Goal: Task Accomplishment & Management: Manage account settings

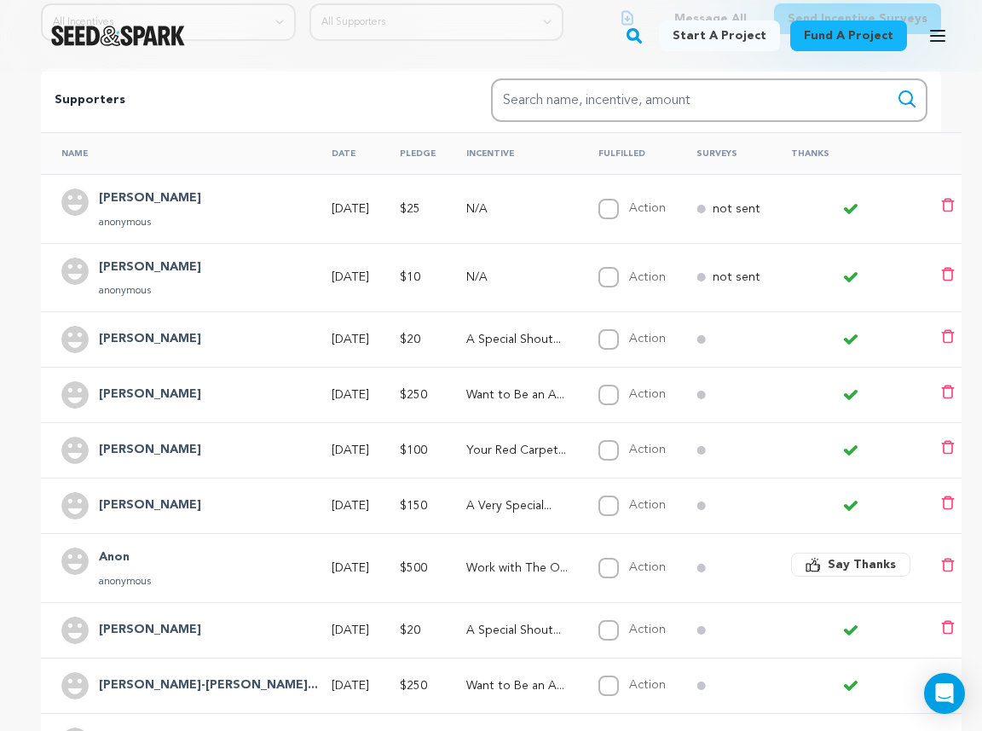
scroll to position [317, 0]
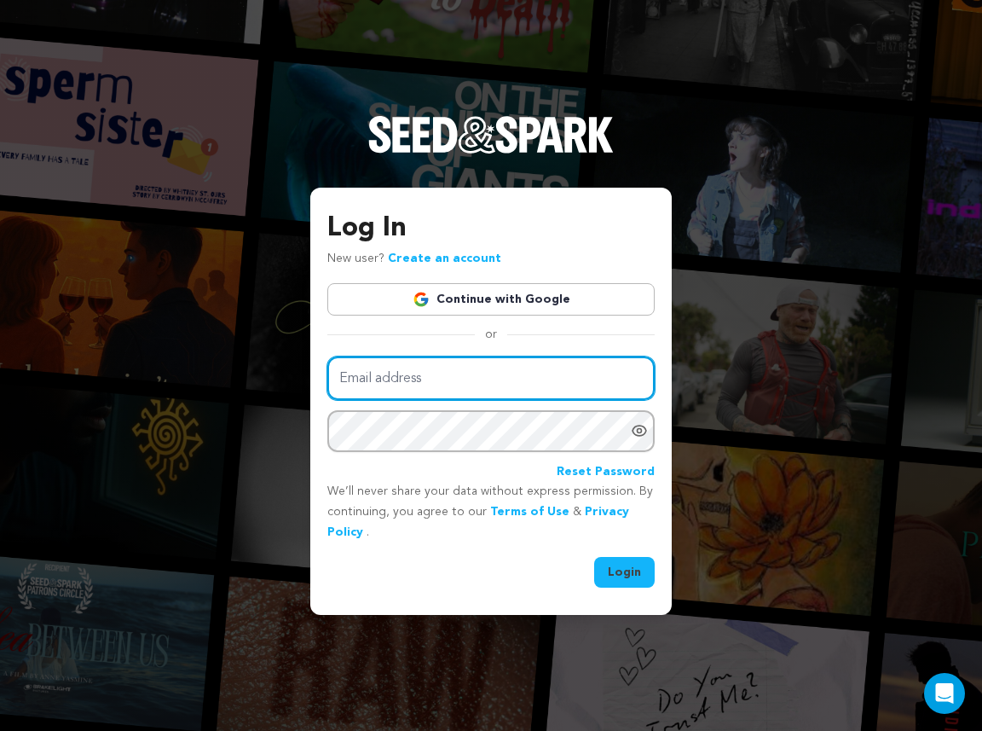
type input "[EMAIL_ADDRESS][DOMAIN_NAME]"
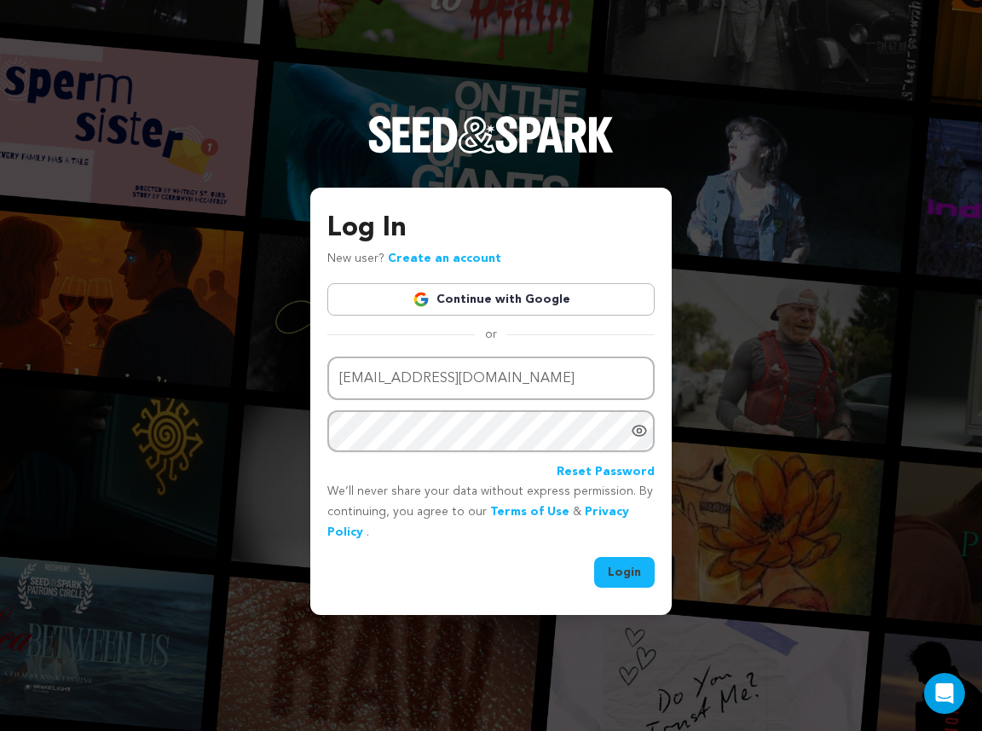
click at [636, 580] on button "Login" at bounding box center [624, 572] width 61 height 31
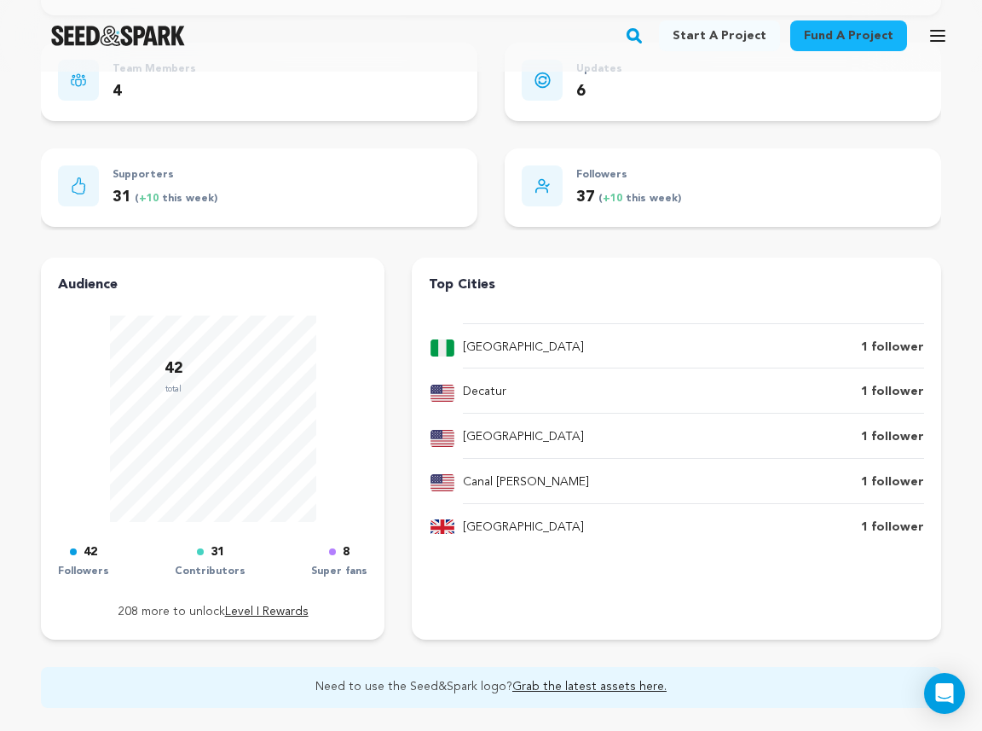
scroll to position [218, 0]
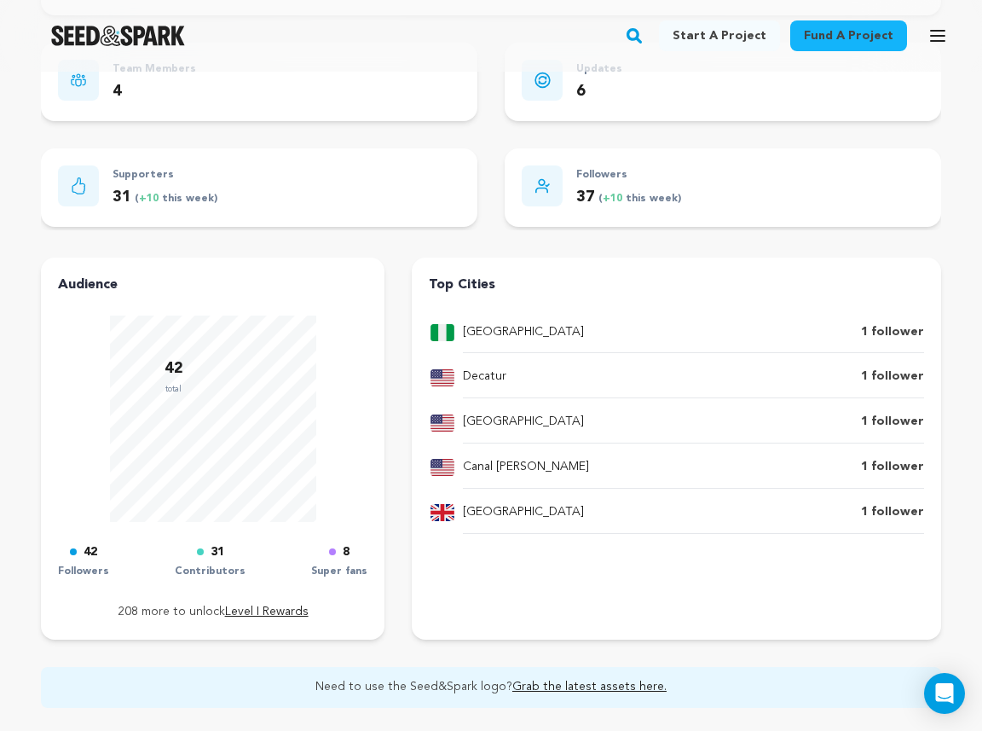
click at [903, 513] on p "1 follower" at bounding box center [892, 512] width 63 height 20
click at [484, 512] on p "[GEOGRAPHIC_DATA]" at bounding box center [523, 512] width 121 height 20
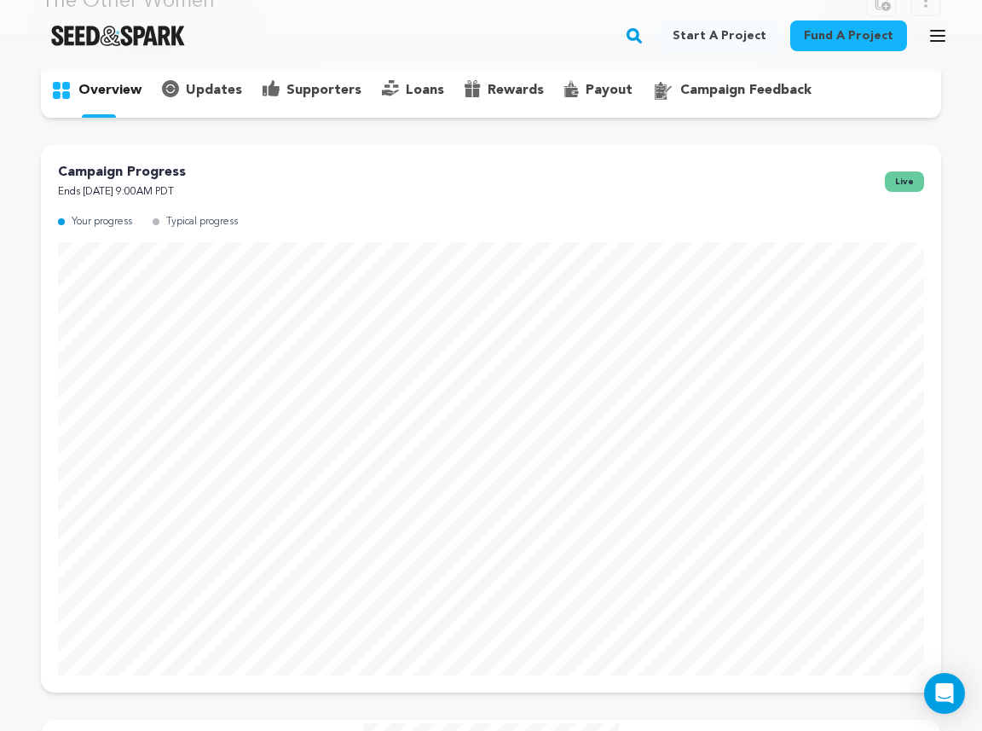
scroll to position [0, 0]
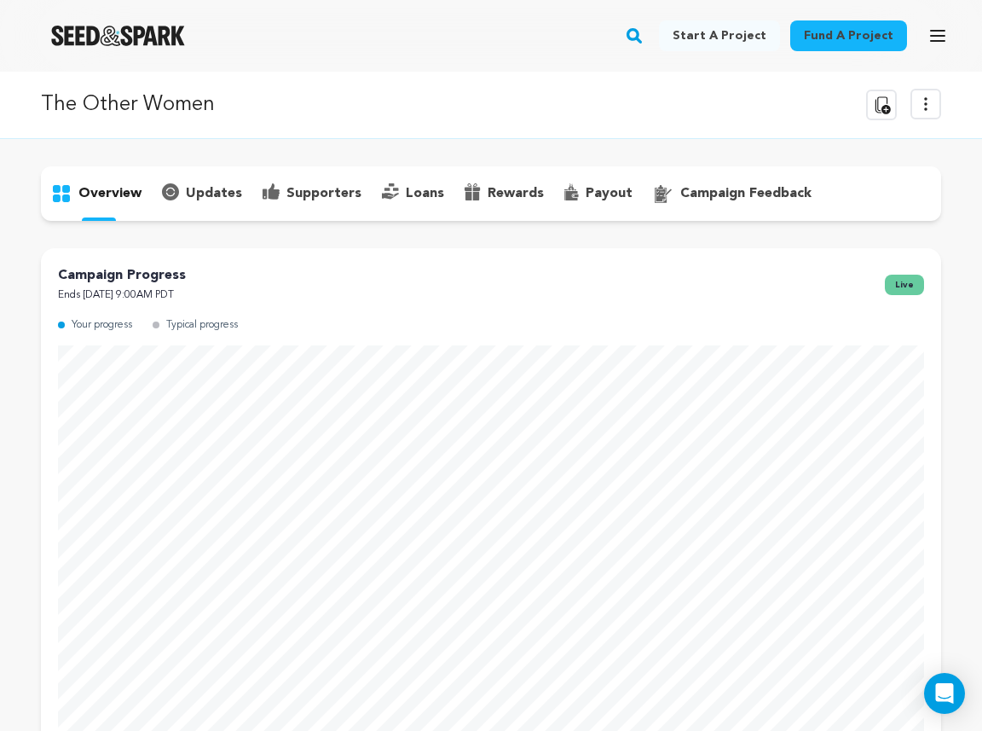
click at [930, 105] on icon at bounding box center [926, 104] width 20 height 20
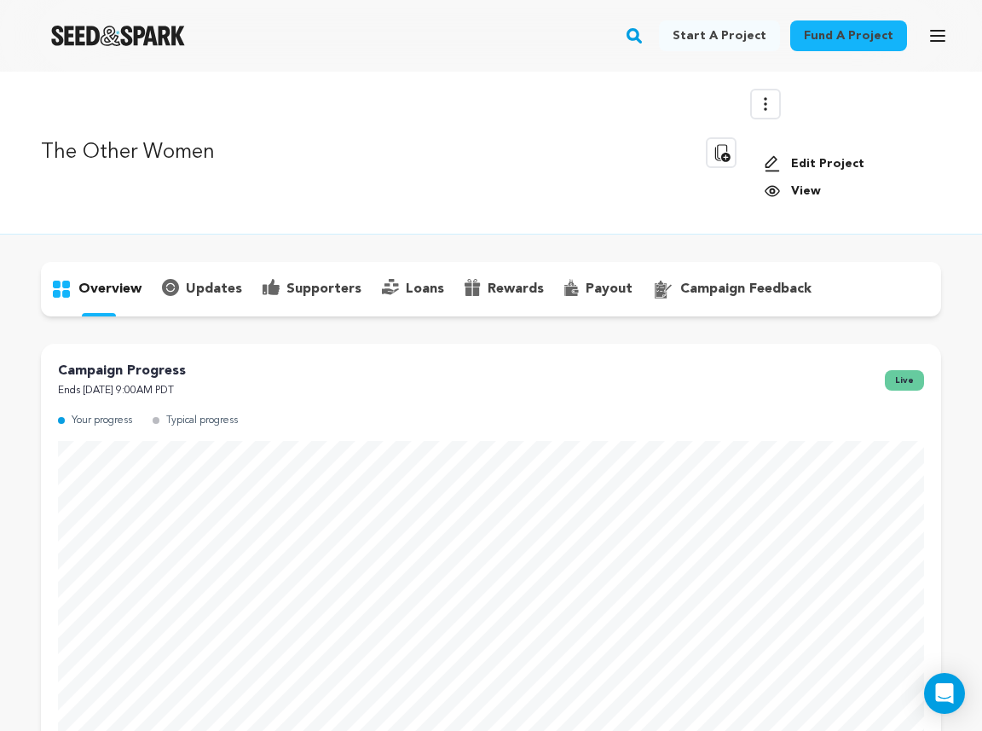
click at [820, 155] on link "Edit Project" at bounding box center [846, 163] width 164 height 17
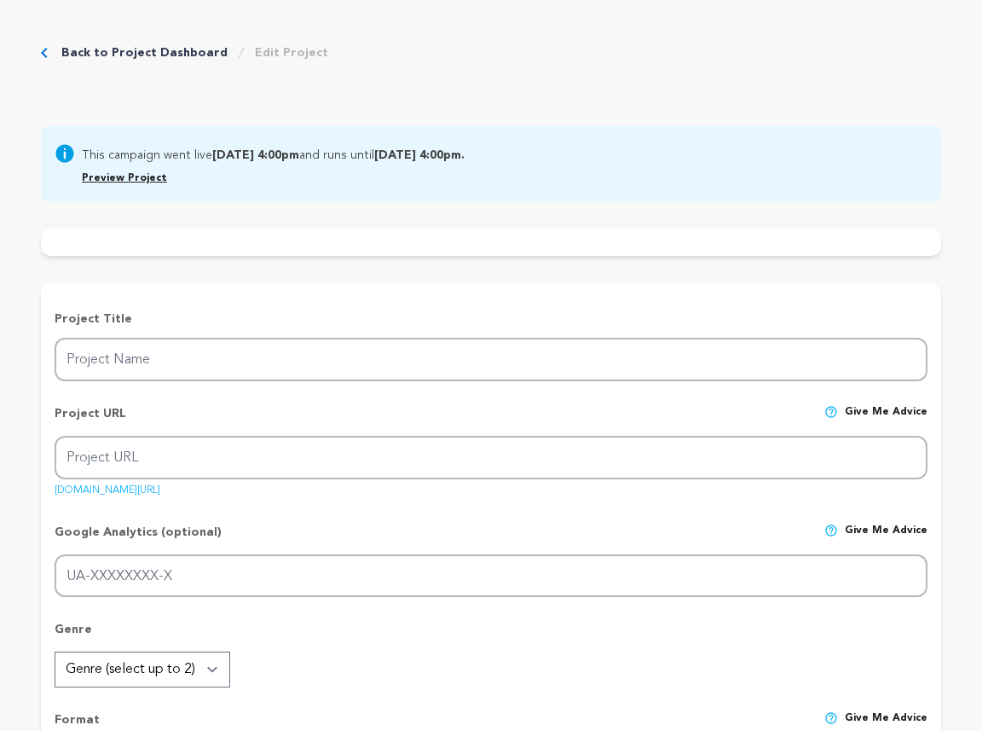
type input "The Other Women"
type input "the-other-women"
type input "https://seedandspark.com/fund/the-other-women?toke"
type input "Three suburban girlfriends confront major mid-life crises in their marriages, m…"
type textarea "“The Other Women” challenges the cougar stereotype, because men have dated youn…"
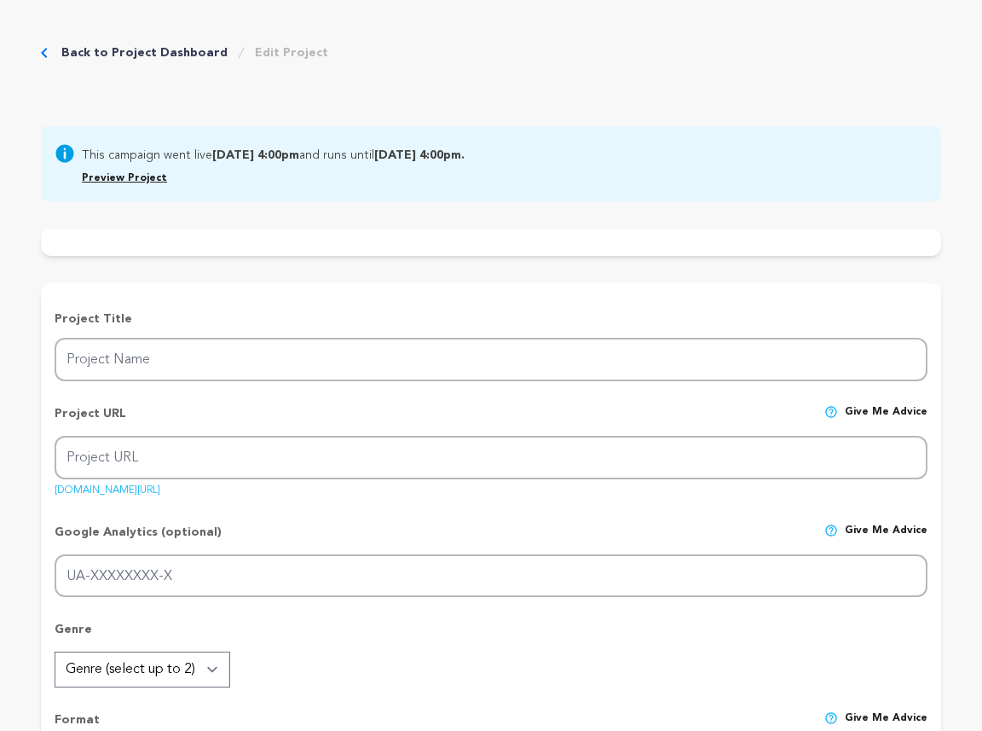
type textarea "We want to uplift single moms and women of a certain age to find empowerment in…"
type textarea "Summer Rain Menkee, SAG/AFTRA member. The Gotham Institute member."
radio input "true"
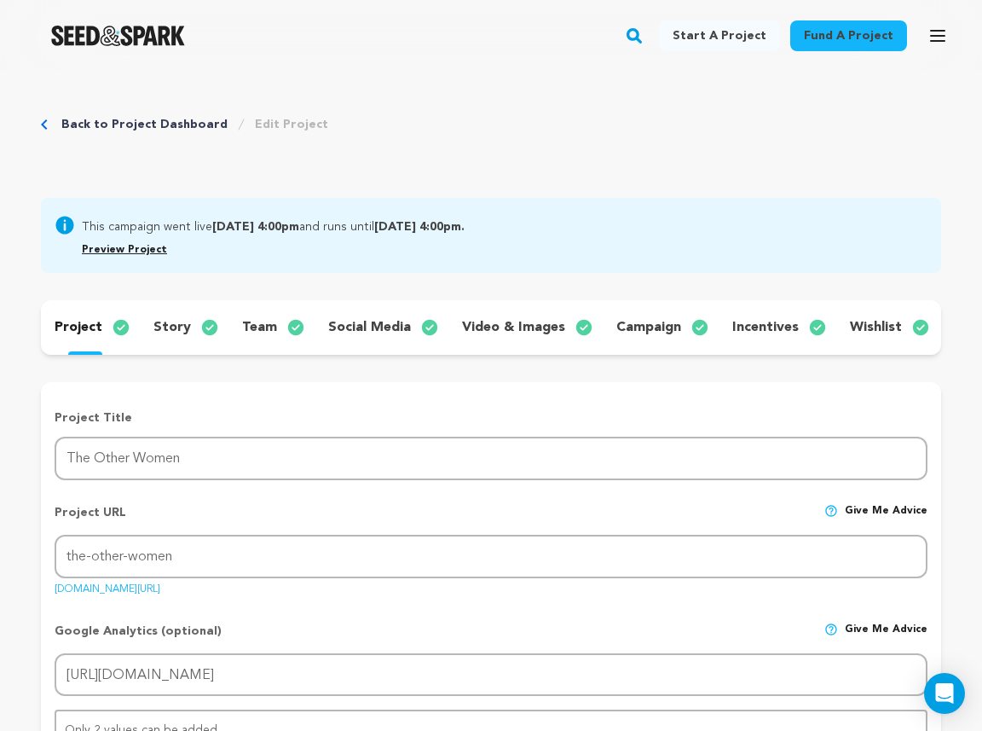
click at [736, 325] on p "incentives" at bounding box center [766, 327] width 67 height 20
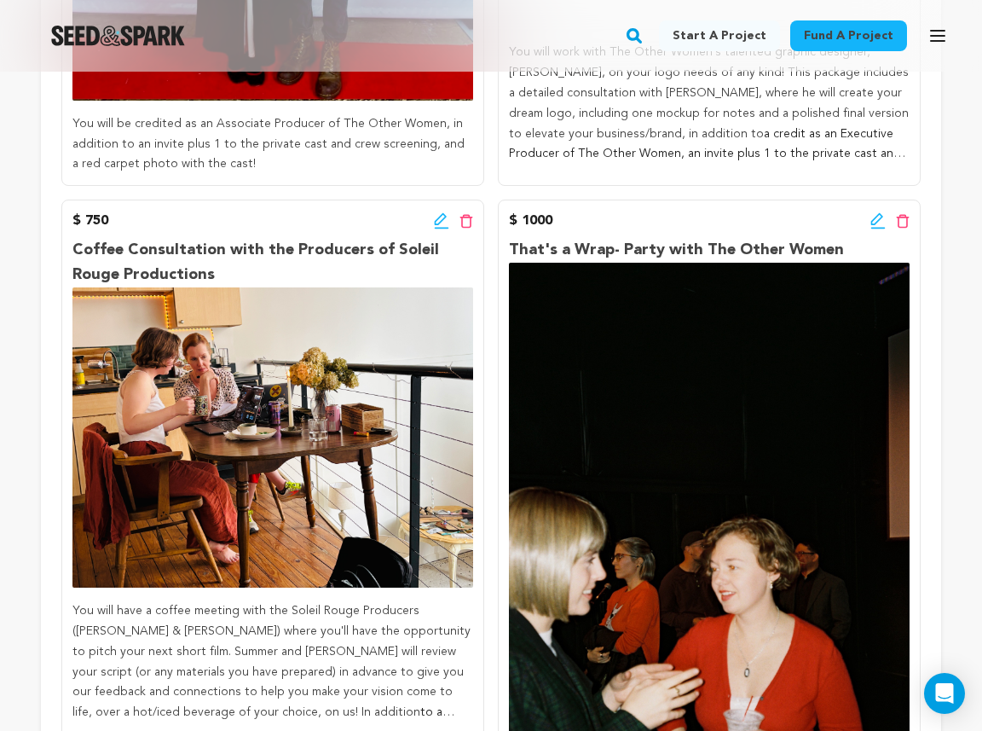
scroll to position [2292, 0]
